Goal: Information Seeking & Learning: Learn about a topic

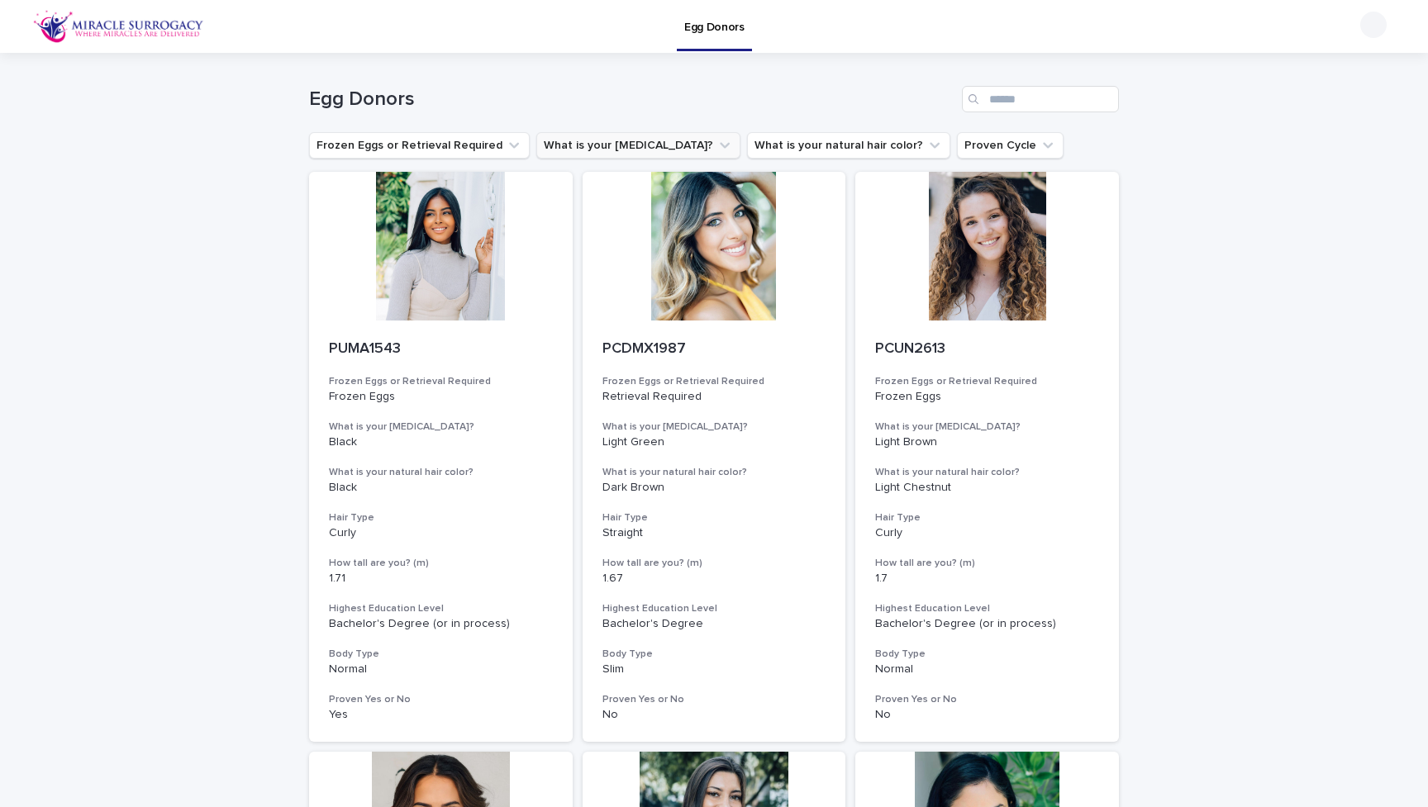
click at [654, 143] on button "What is your [MEDICAL_DATA]?" at bounding box center [638, 145] width 204 height 26
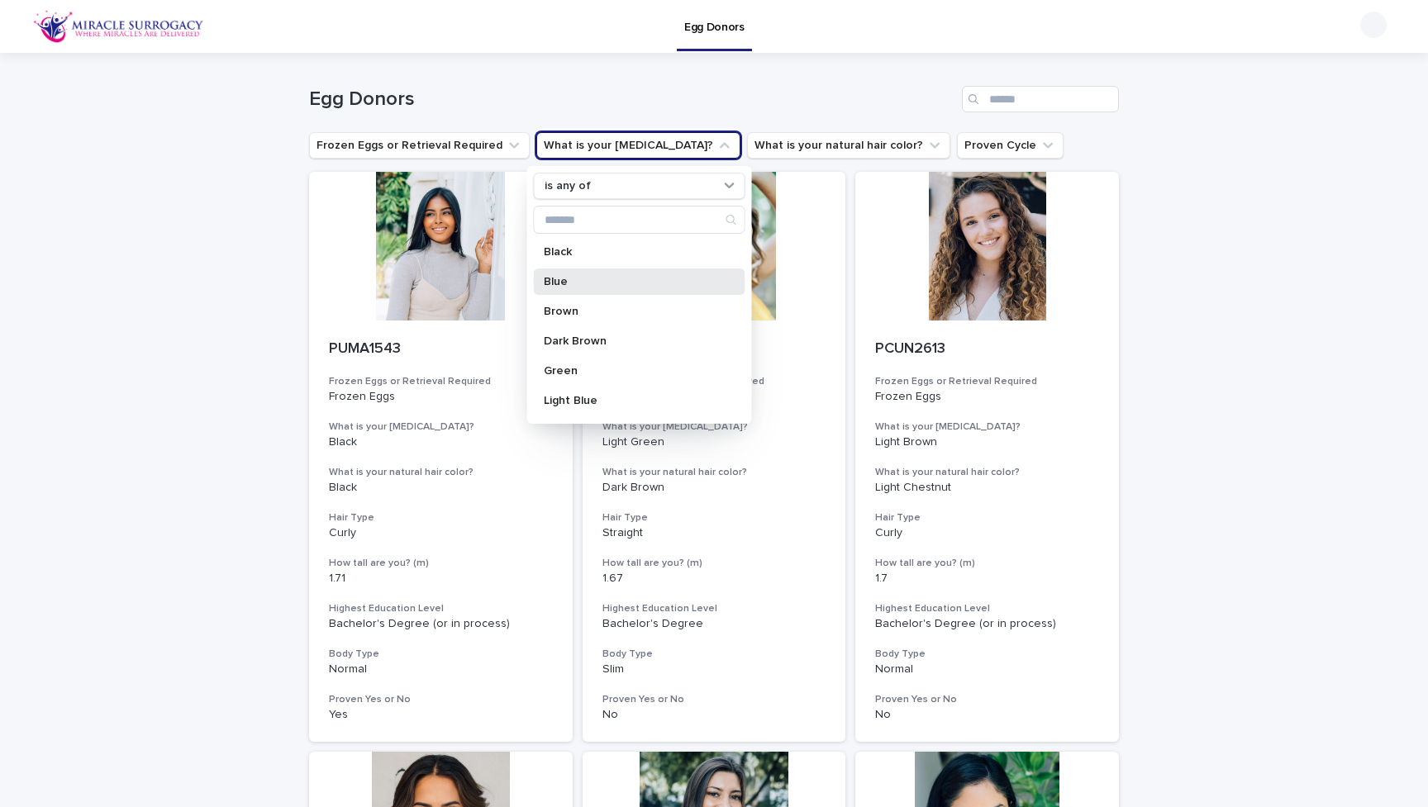
click at [608, 284] on p "Blue" at bounding box center [631, 282] width 175 height 12
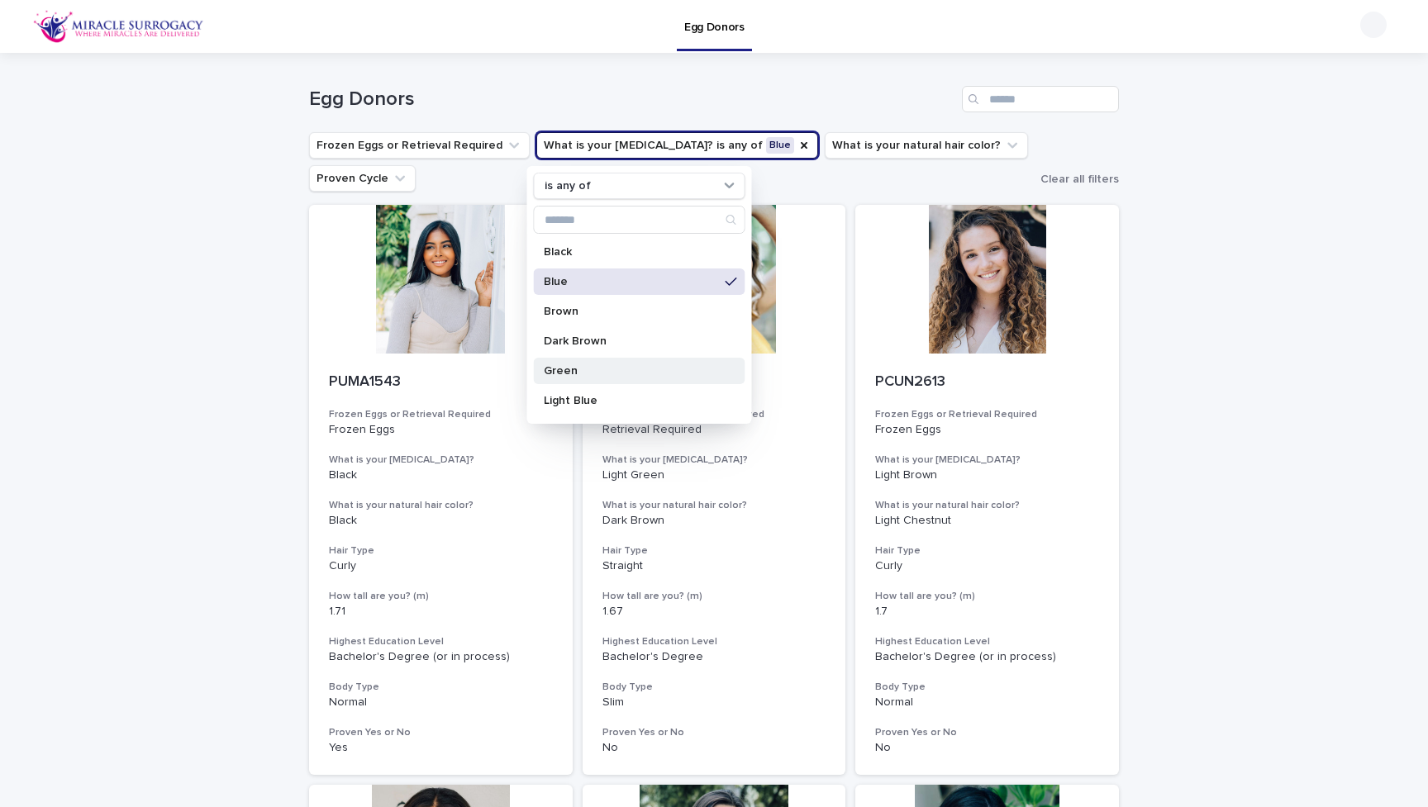
click at [590, 368] on p "Green" at bounding box center [631, 371] width 175 height 12
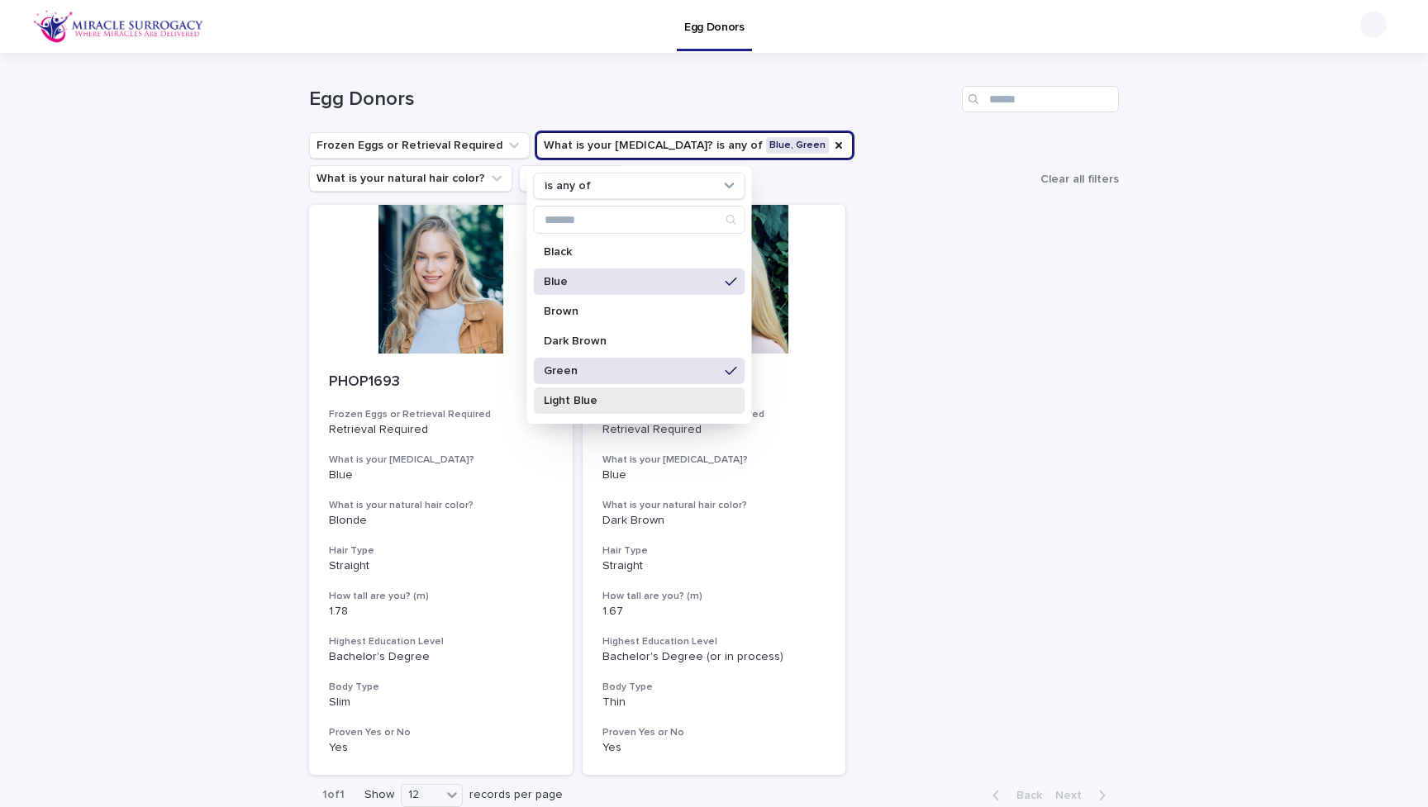
click at [579, 399] on p "Light Blue" at bounding box center [631, 401] width 175 height 12
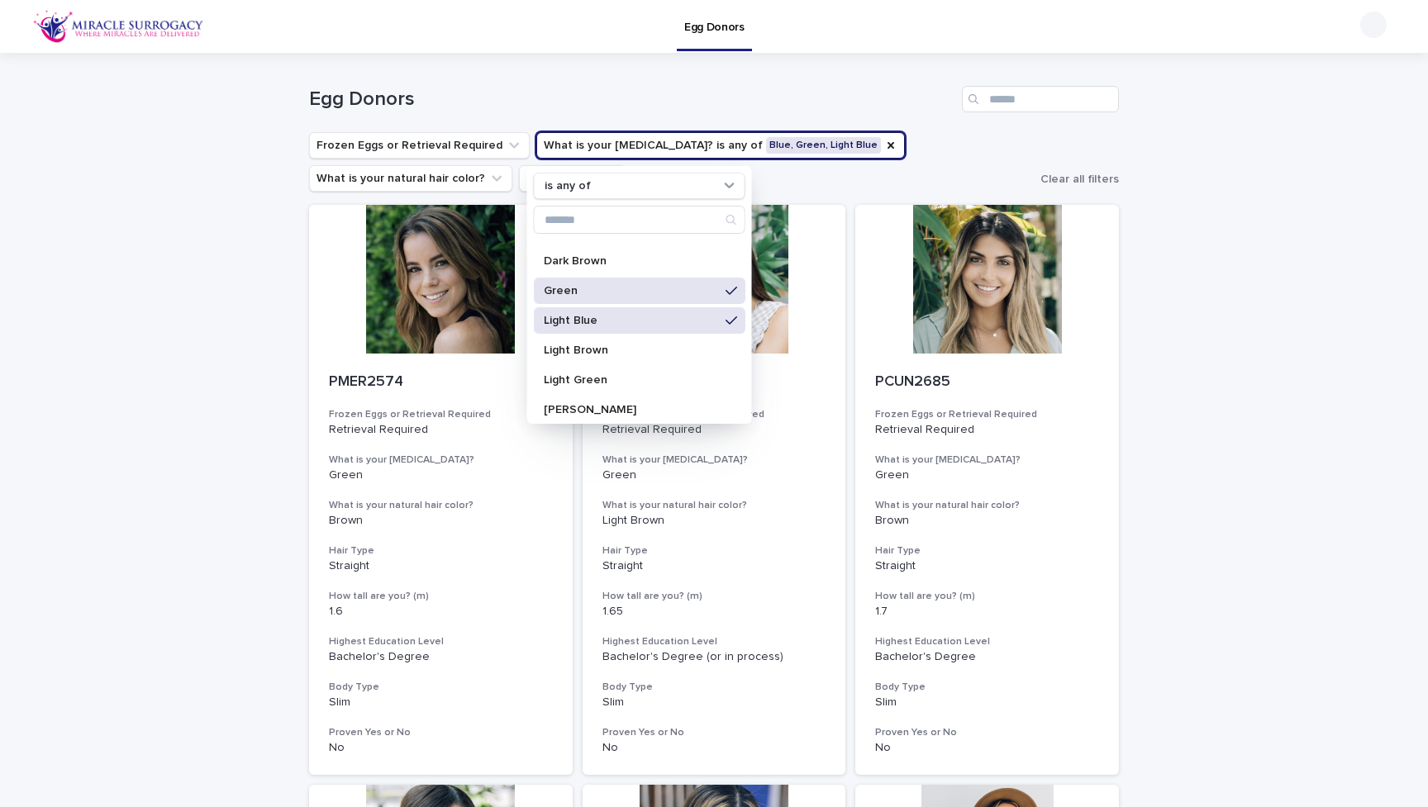
scroll to position [109, 0]
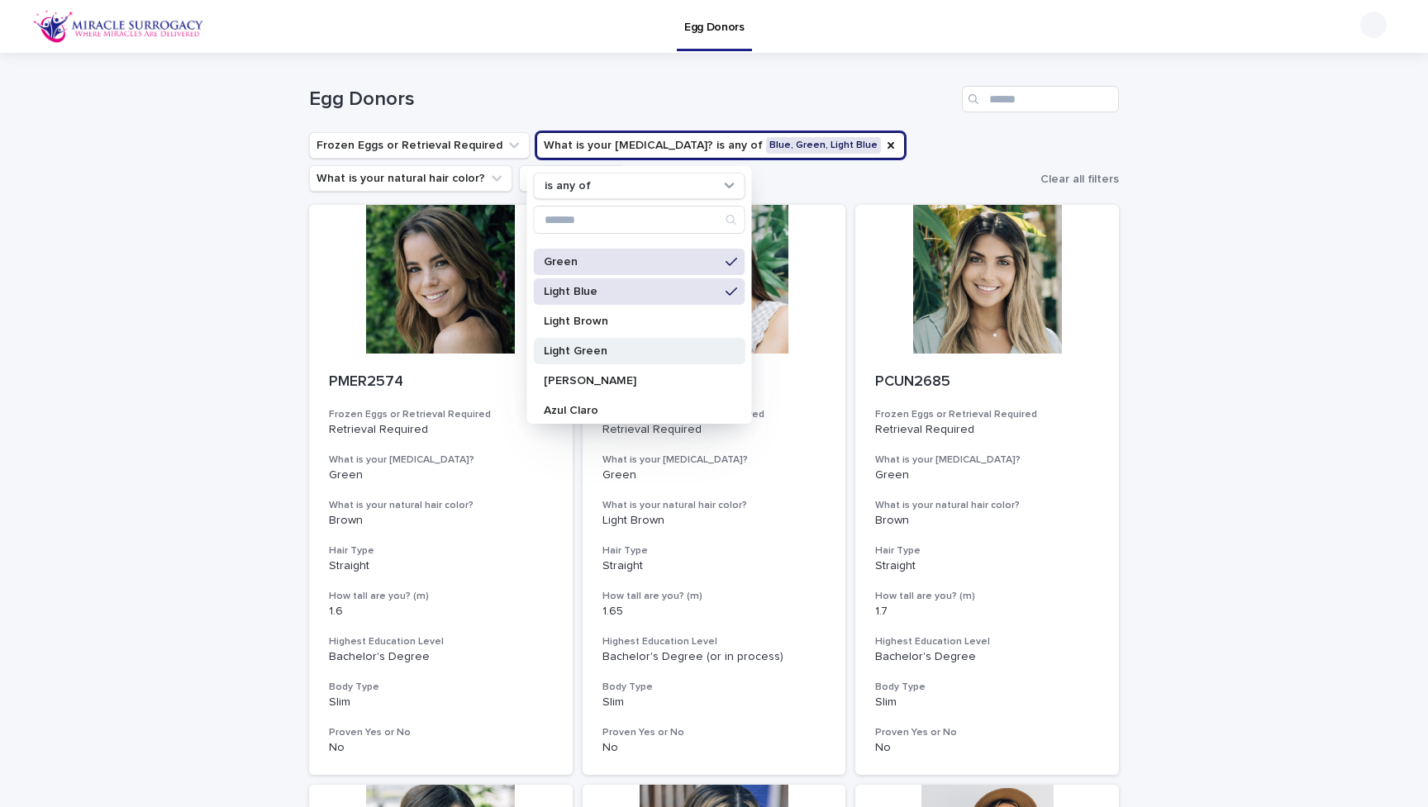
click at [581, 353] on p "Light Green" at bounding box center [631, 351] width 175 height 12
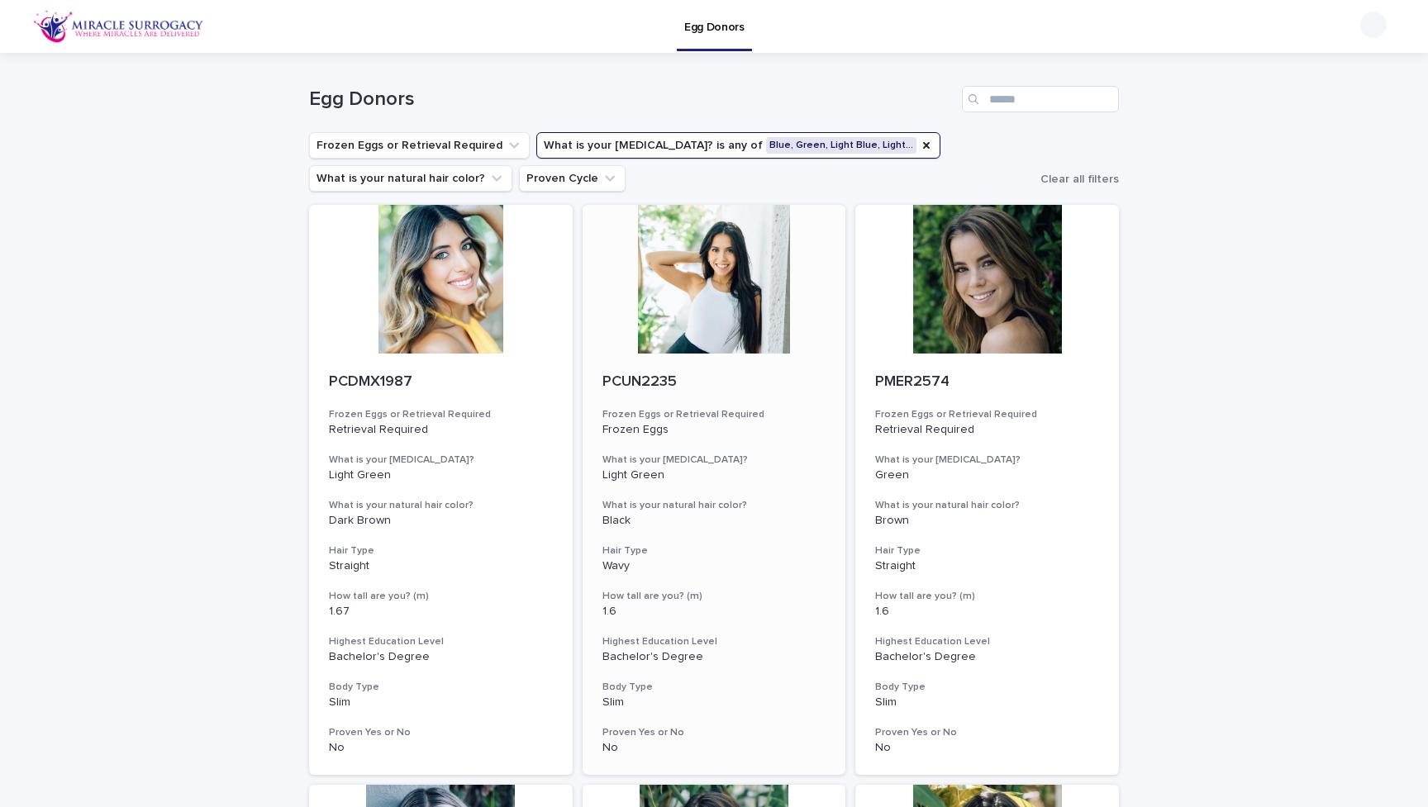
click at [742, 280] on div at bounding box center [714, 279] width 264 height 149
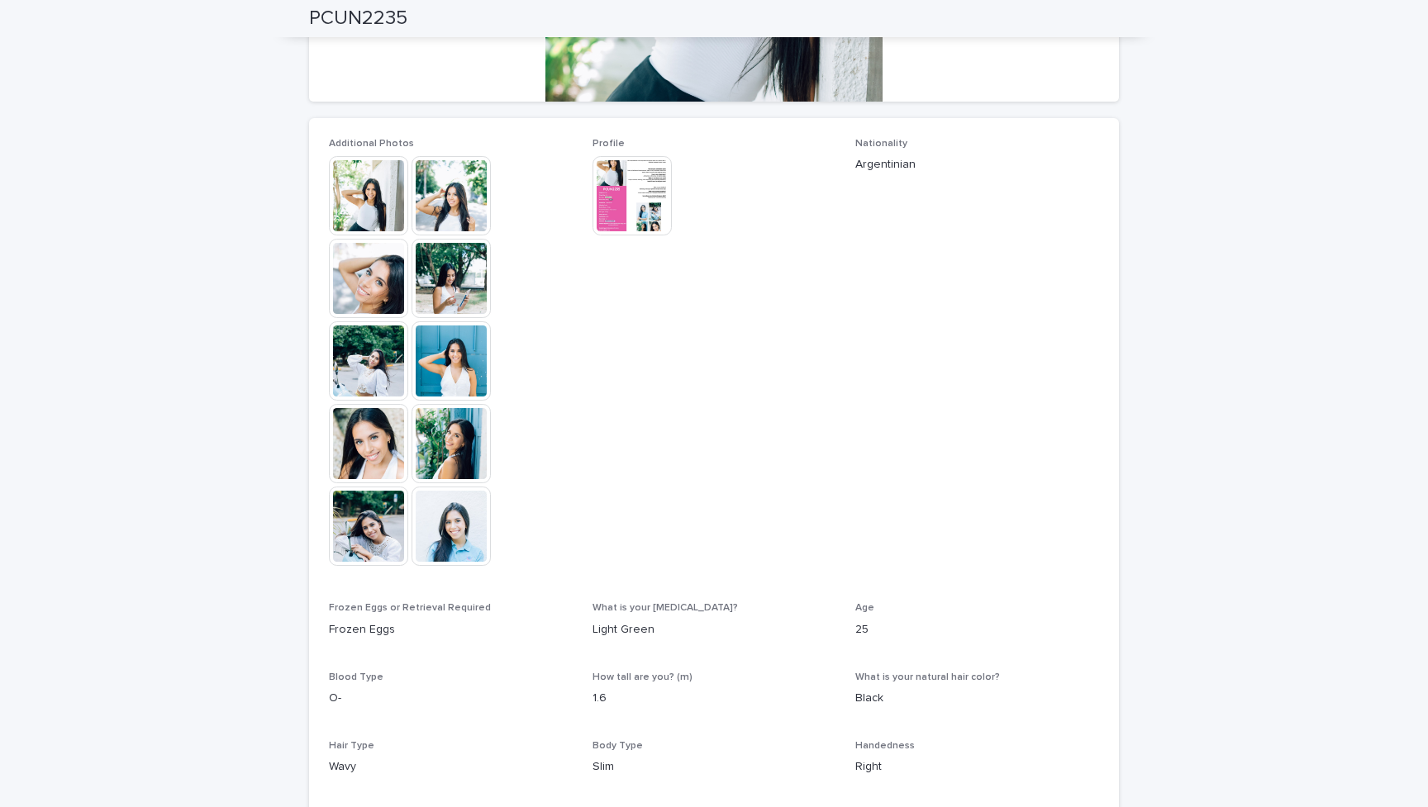
scroll to position [381, 0]
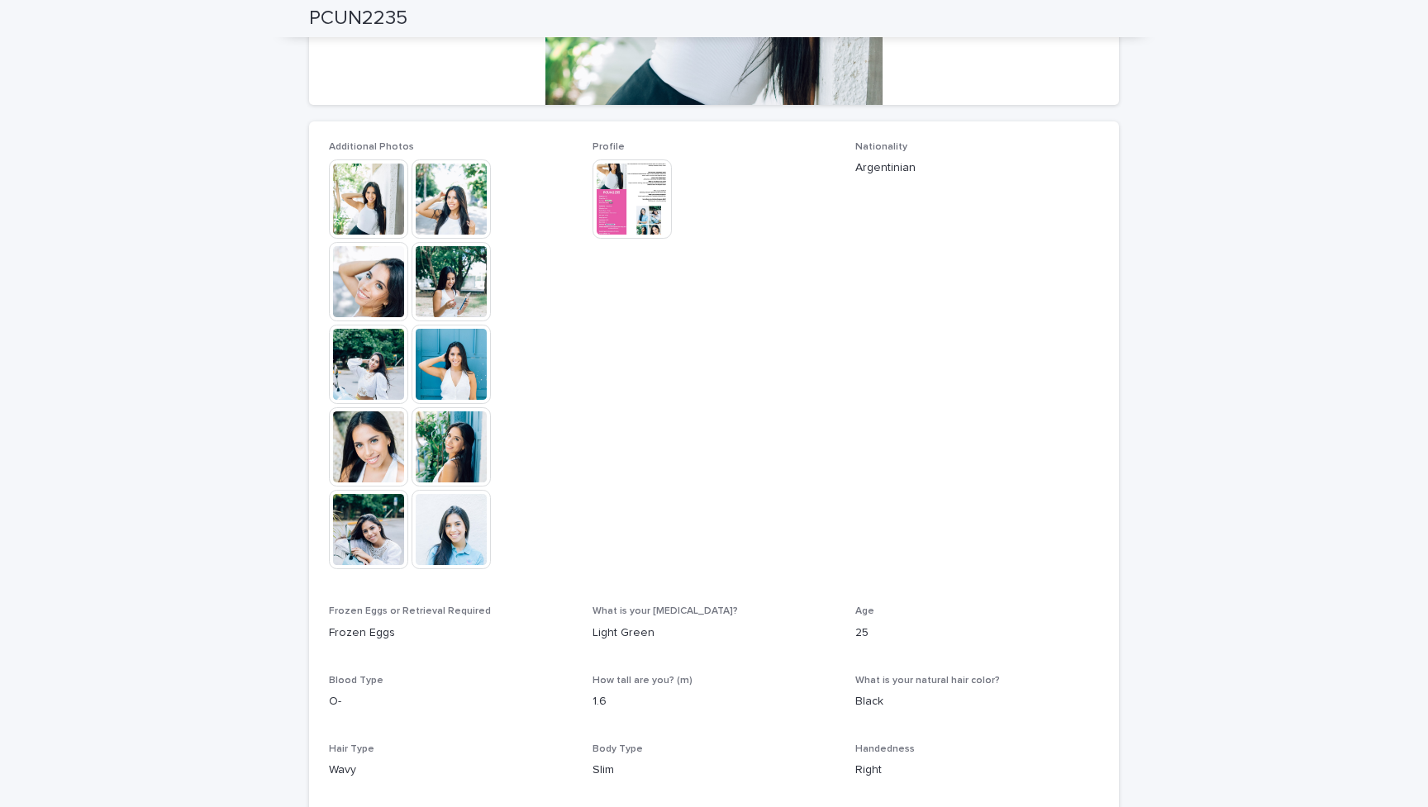
click at [383, 461] on img at bounding box center [368, 446] width 79 height 79
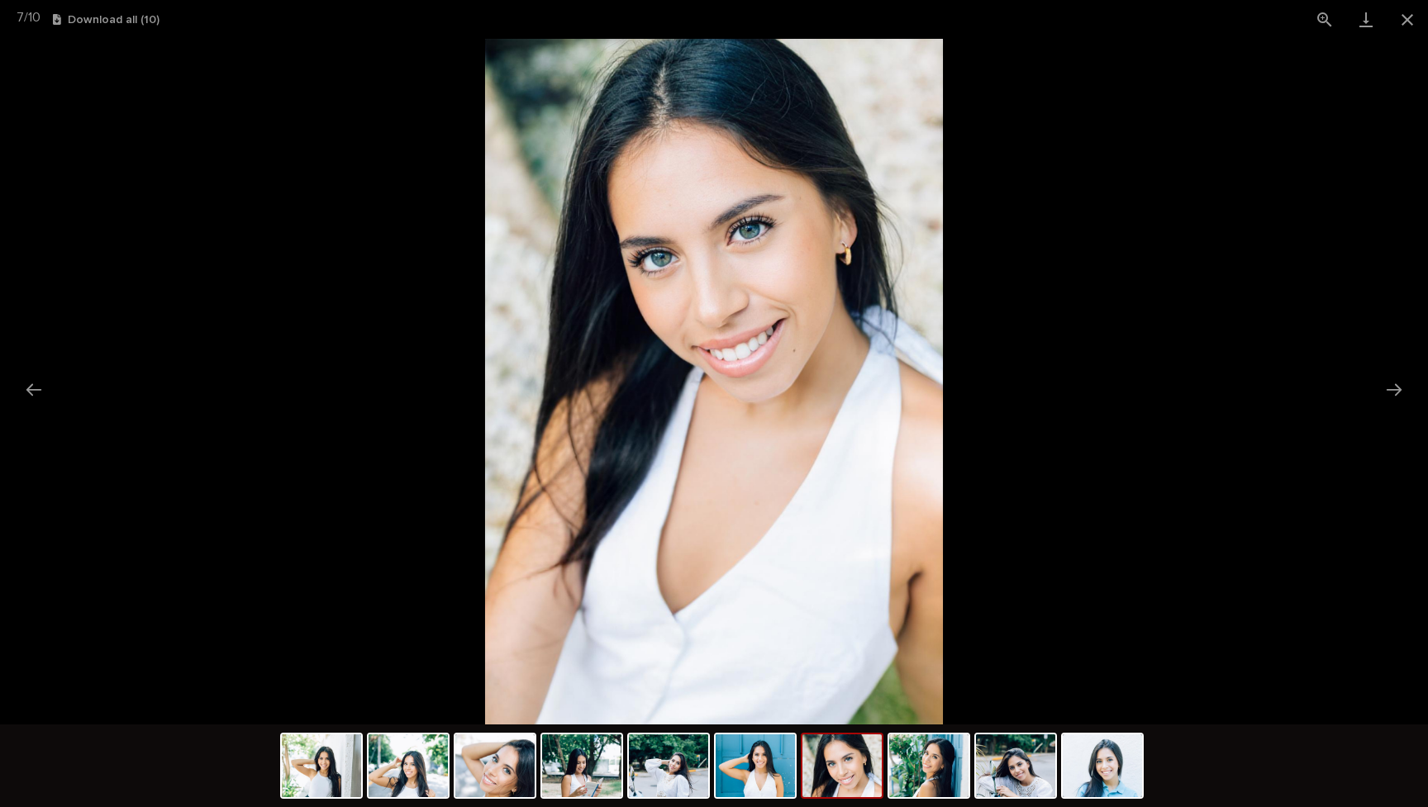
scroll to position [0, 0]
click at [230, 307] on picture at bounding box center [714, 382] width 1428 height 686
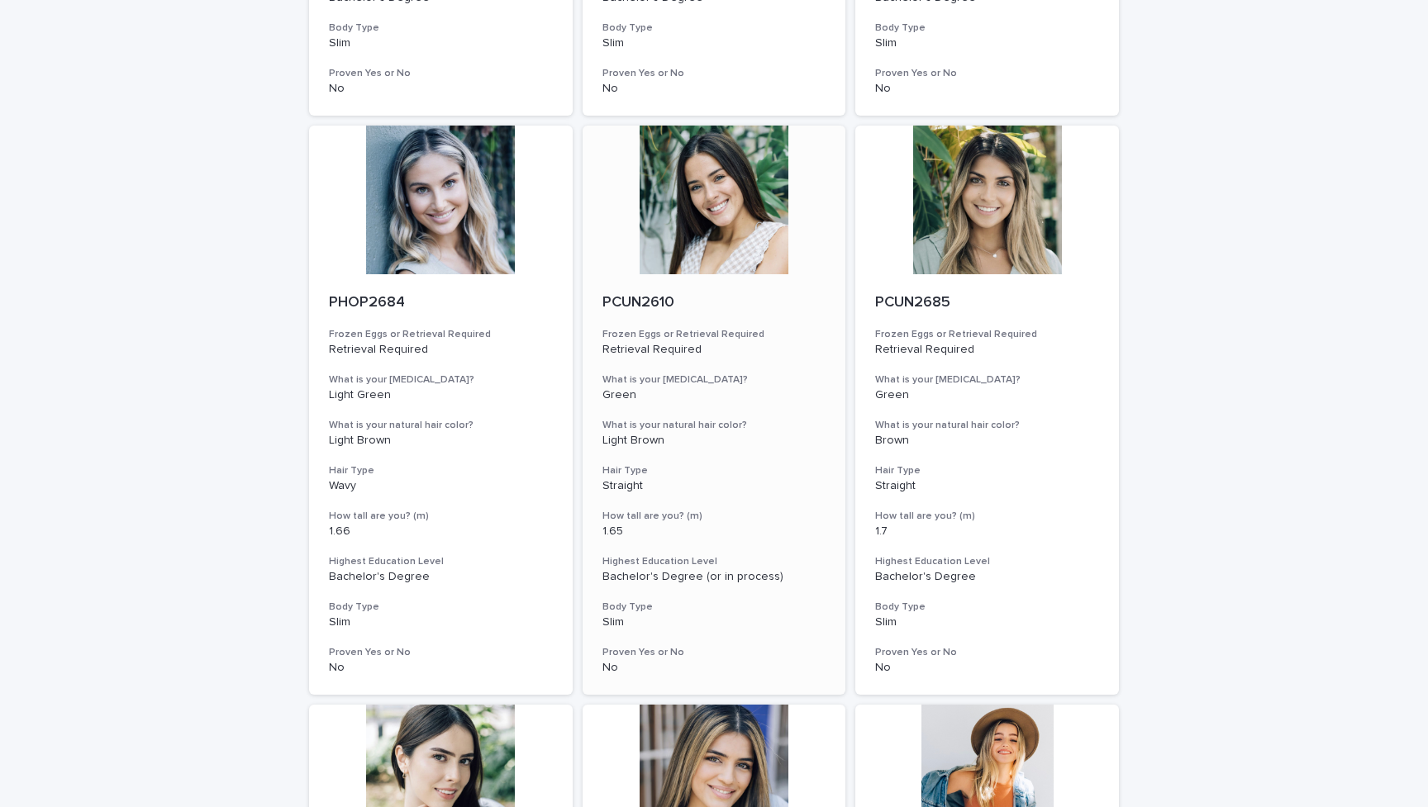
scroll to position [671, 0]
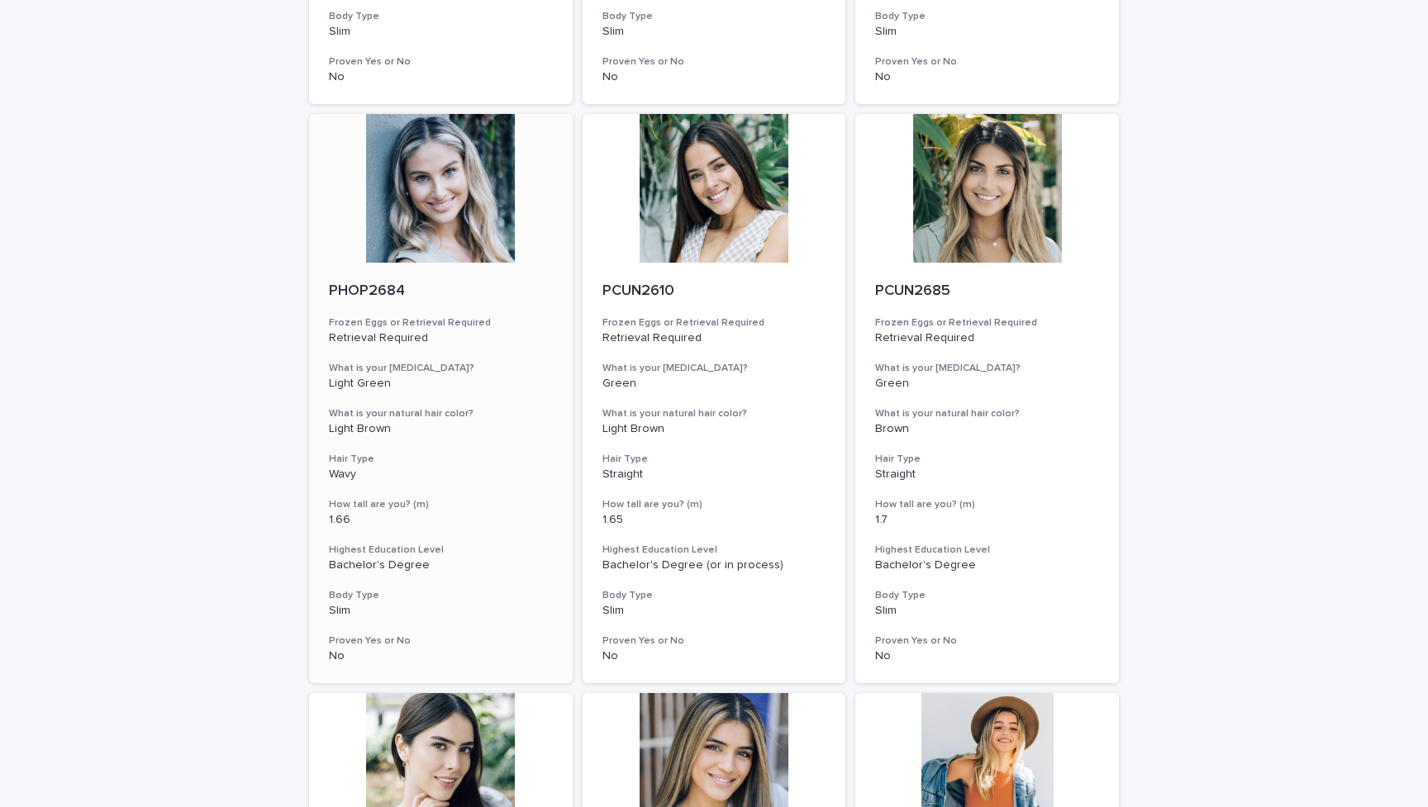
click at [426, 191] on div at bounding box center [441, 188] width 264 height 149
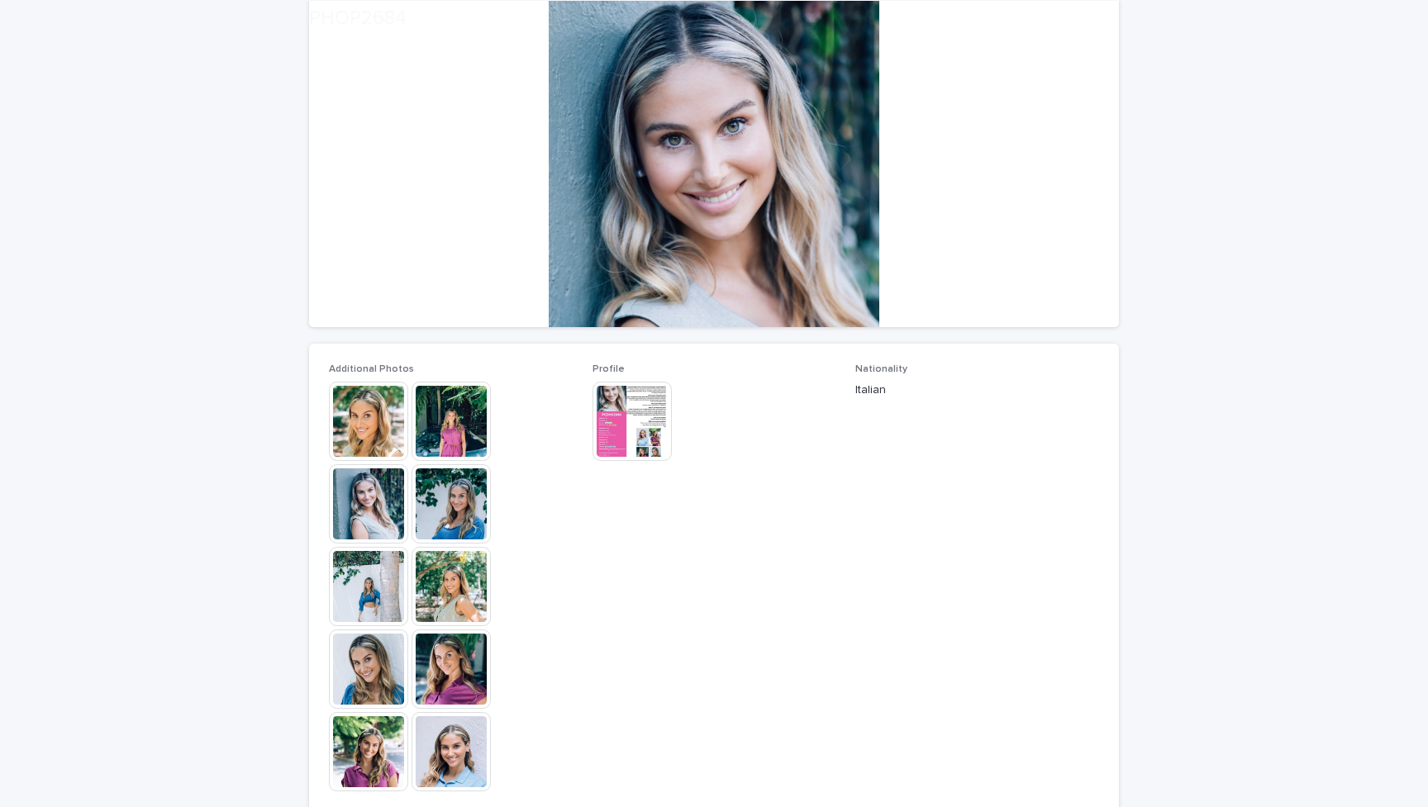
scroll to position [165, 0]
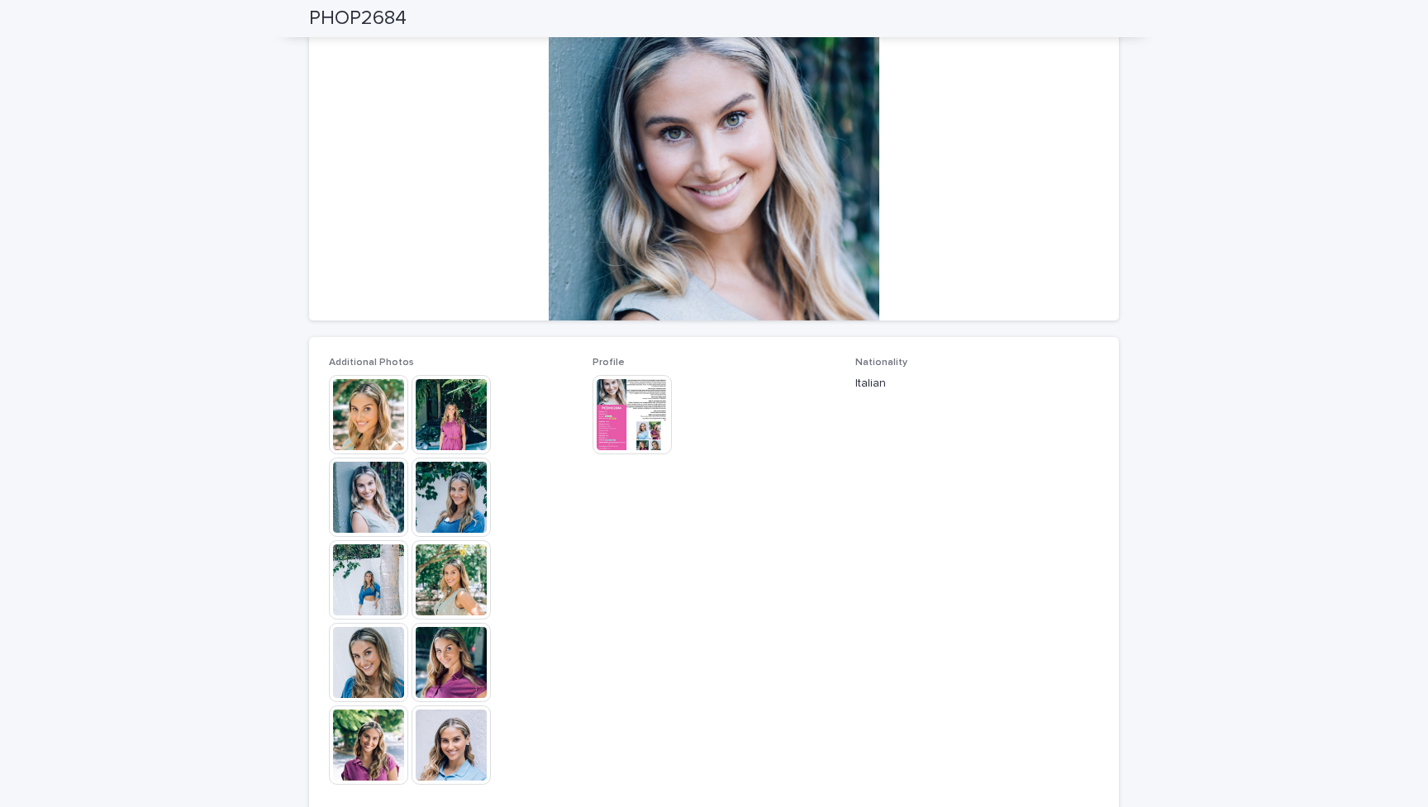
click at [368, 411] on img at bounding box center [368, 414] width 79 height 79
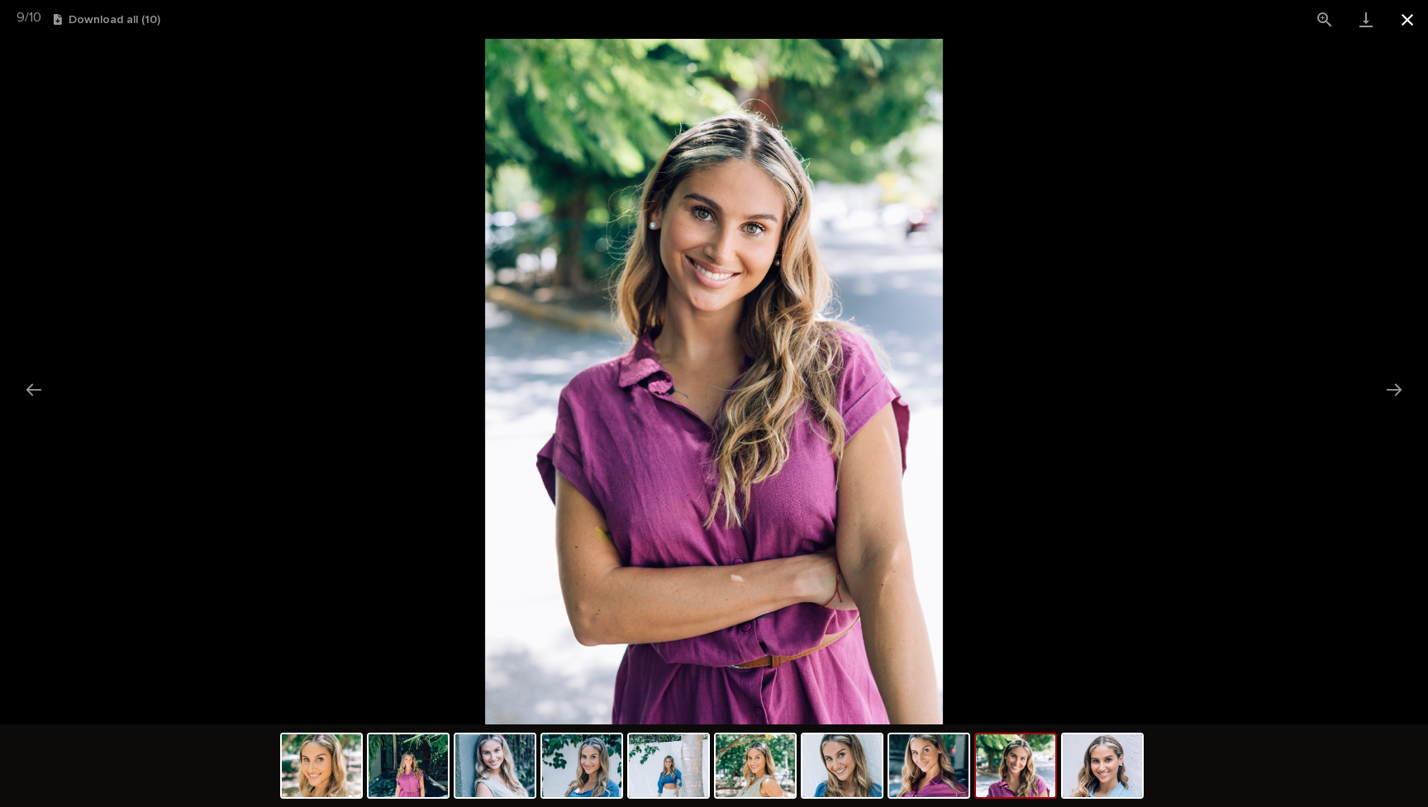
click at [1404, 26] on button "Close gallery" at bounding box center [1406, 19] width 41 height 39
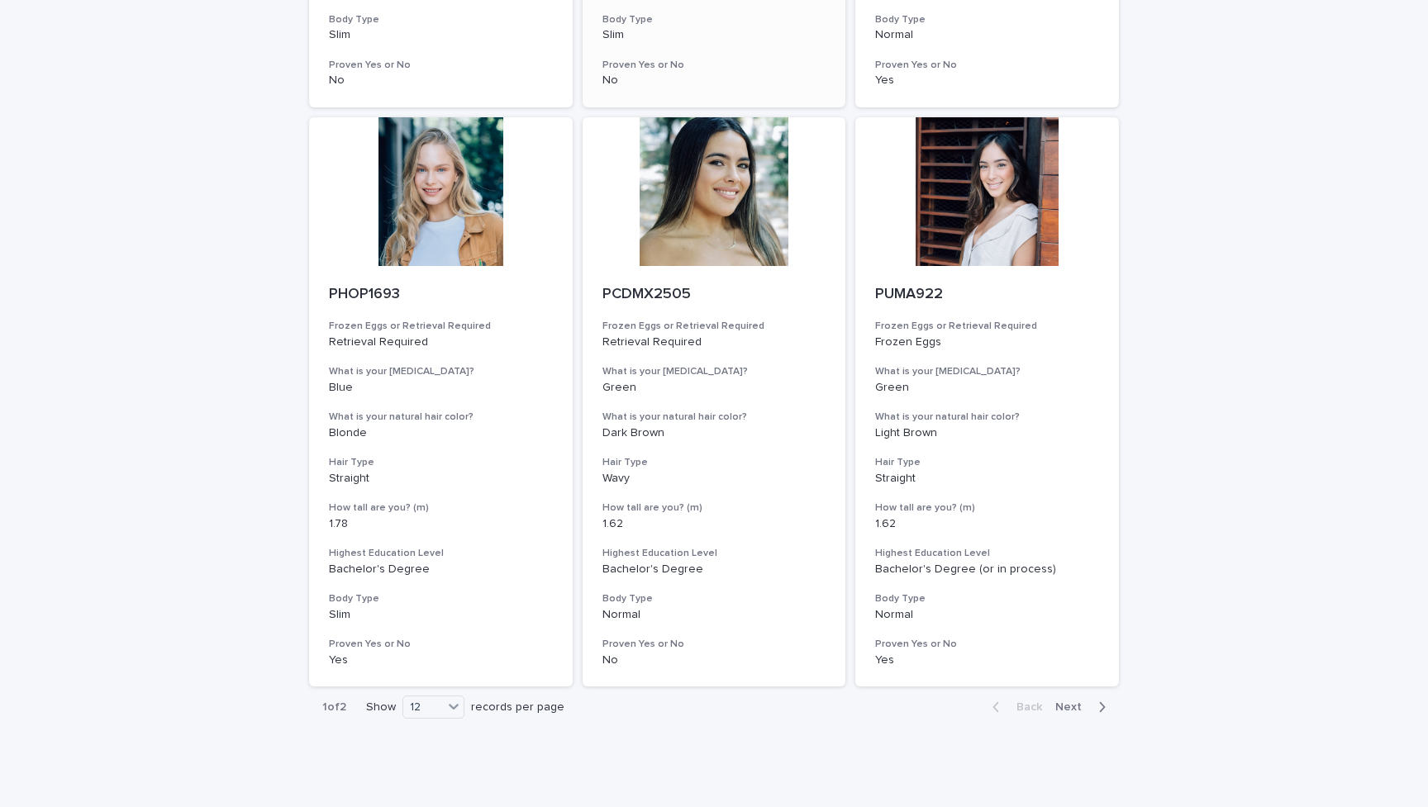
scroll to position [1831, 0]
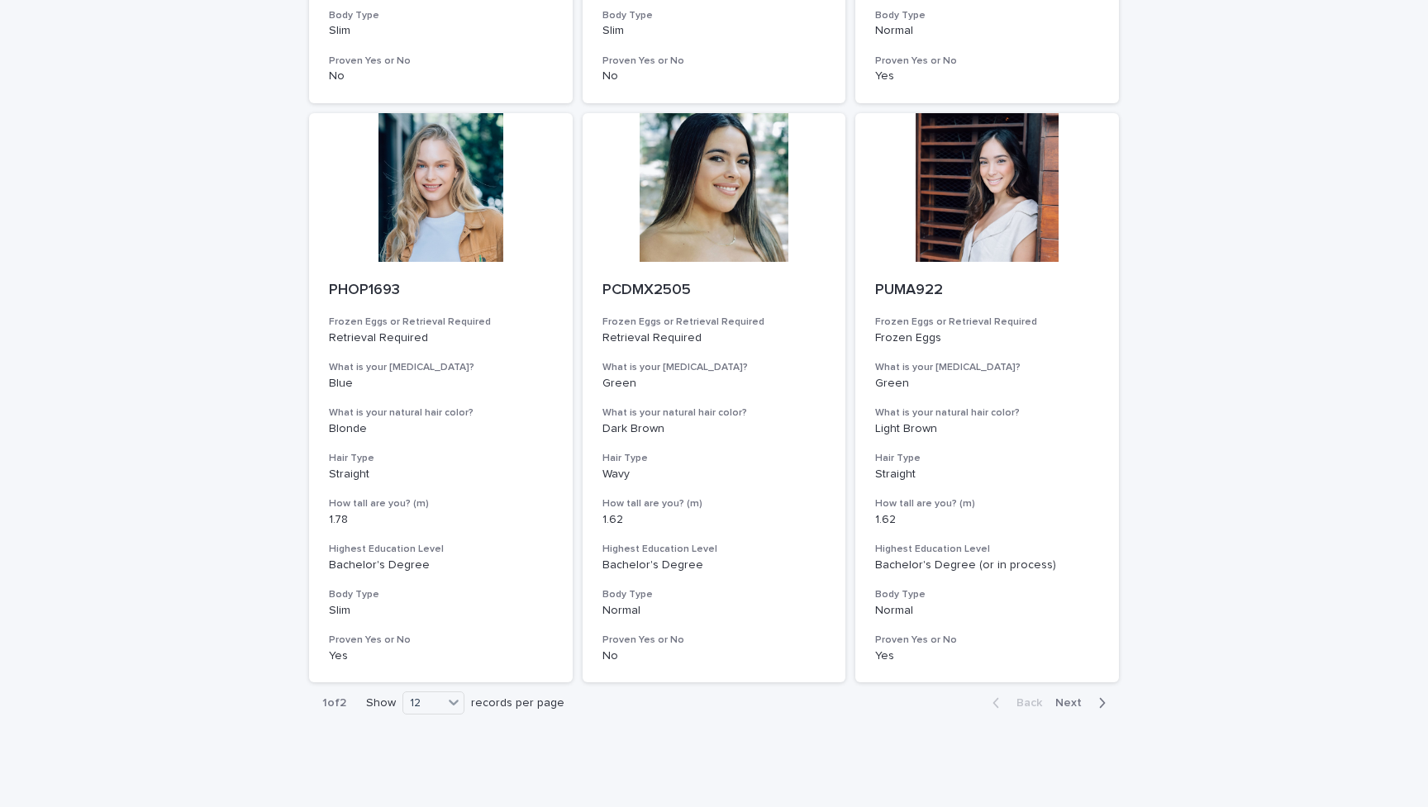
click at [1086, 697] on span "Next" at bounding box center [1073, 703] width 36 height 12
